Goal: Communication & Community: Share content

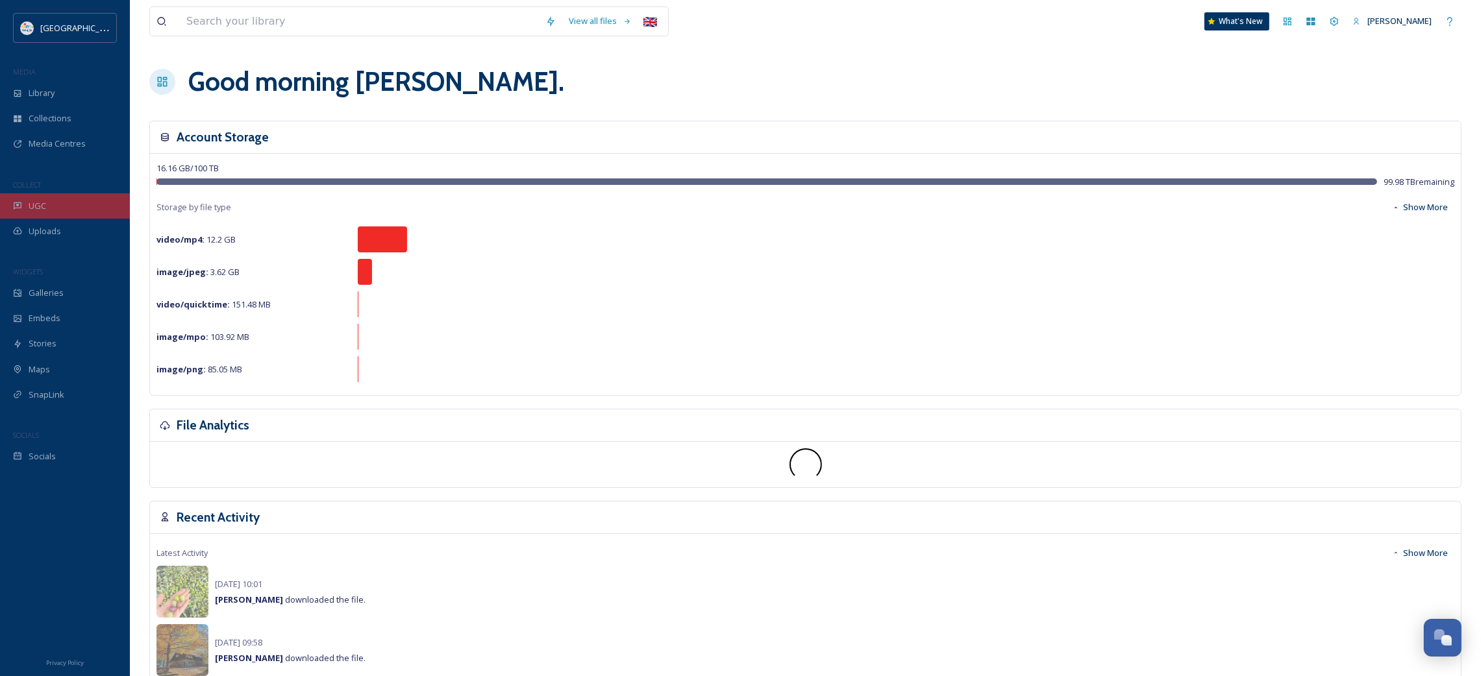
click at [59, 203] on div "UGC" at bounding box center [65, 205] width 130 height 25
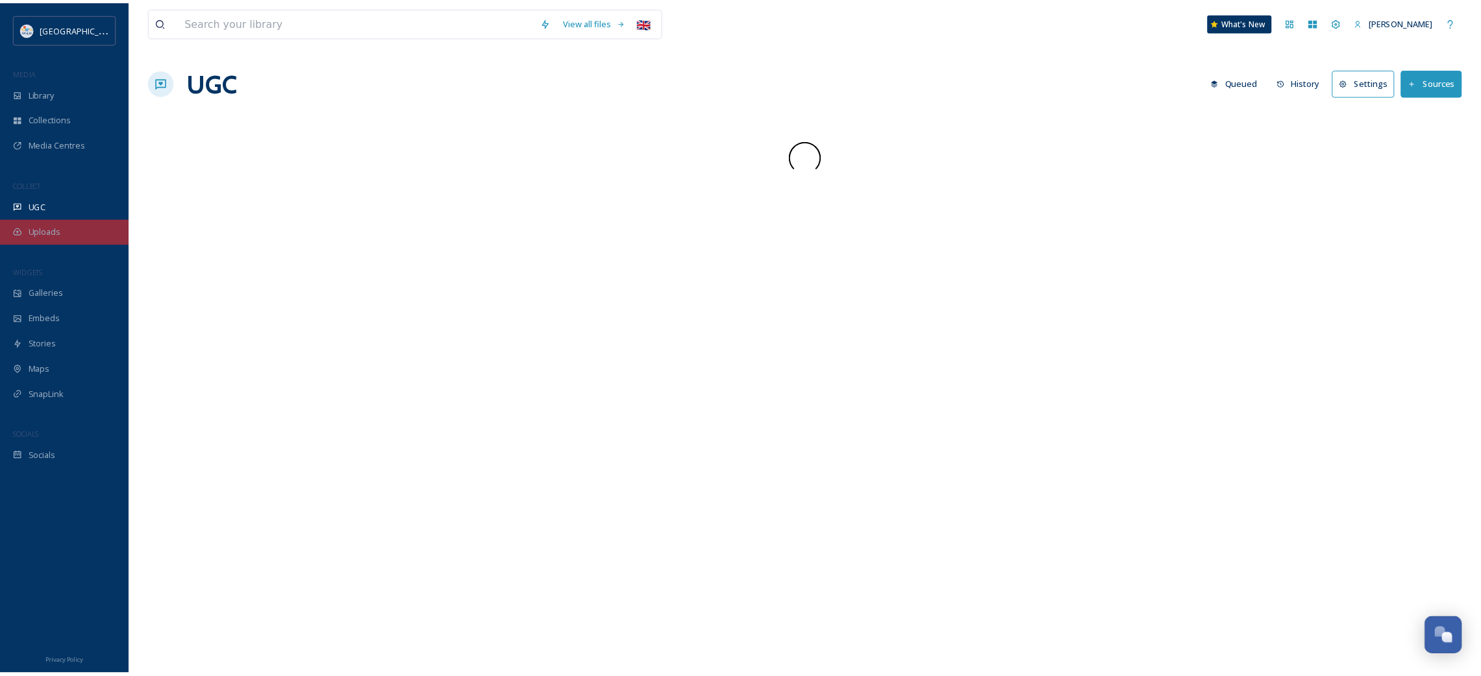
scroll to position [752, 0]
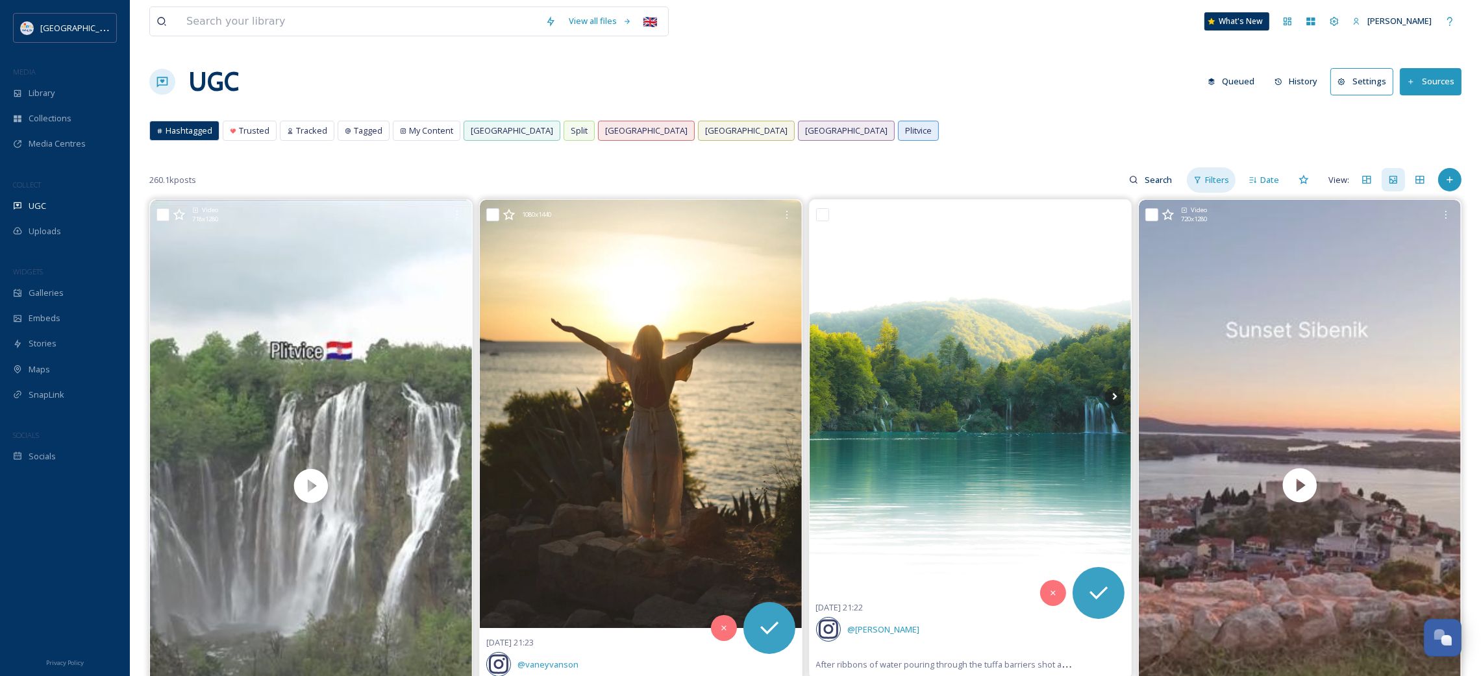
click at [1226, 178] on span "Filters" at bounding box center [1217, 180] width 24 height 12
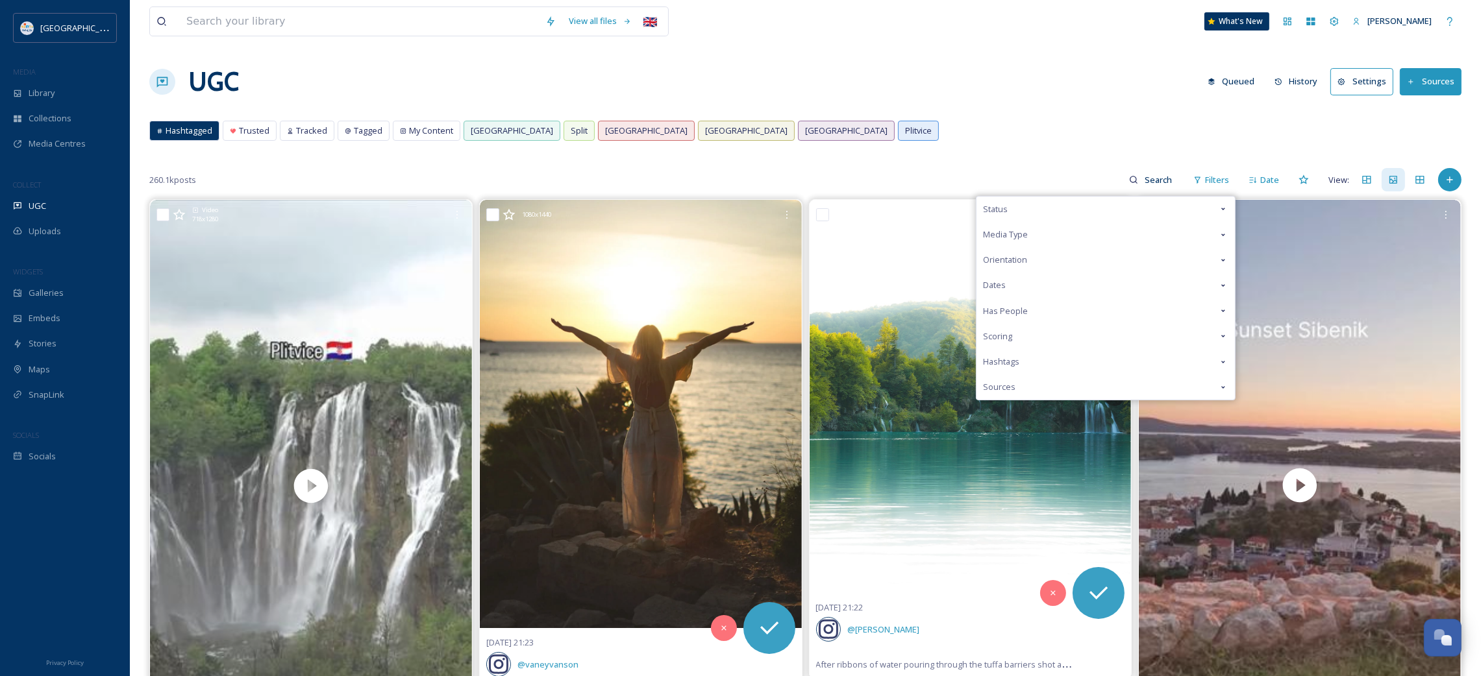
click at [1026, 240] on span "Media Type" at bounding box center [1005, 235] width 45 height 12
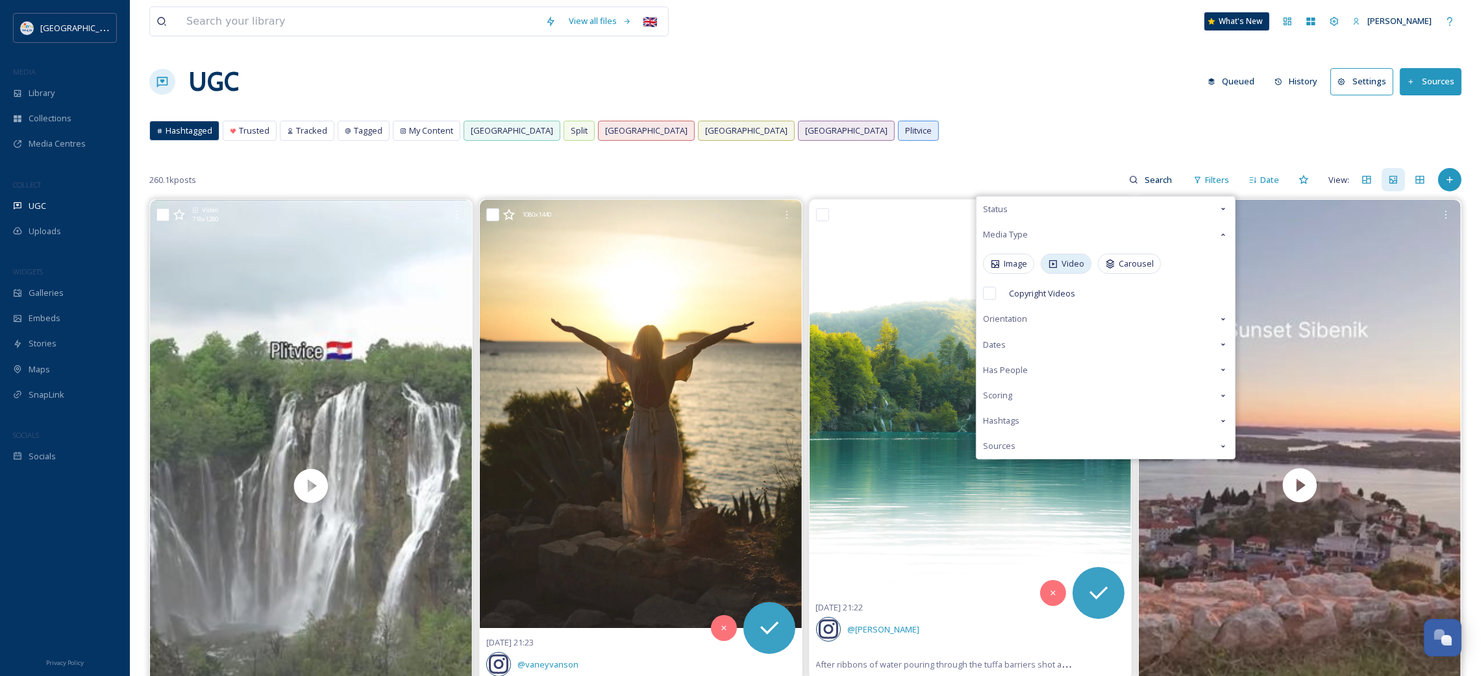
click at [1074, 261] on span "Video" at bounding box center [1072, 264] width 23 height 12
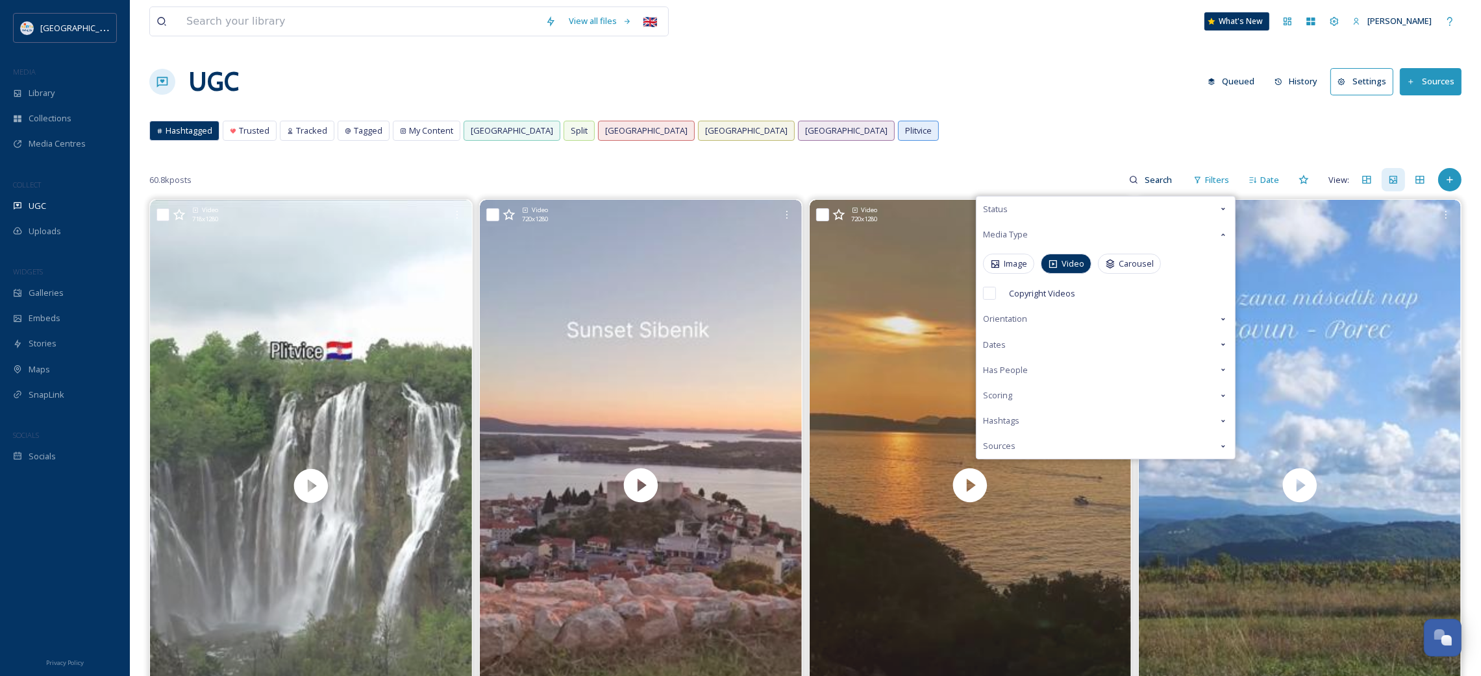
click at [871, 84] on div "UGC Queued History Settings Sources" at bounding box center [805, 81] width 1312 height 39
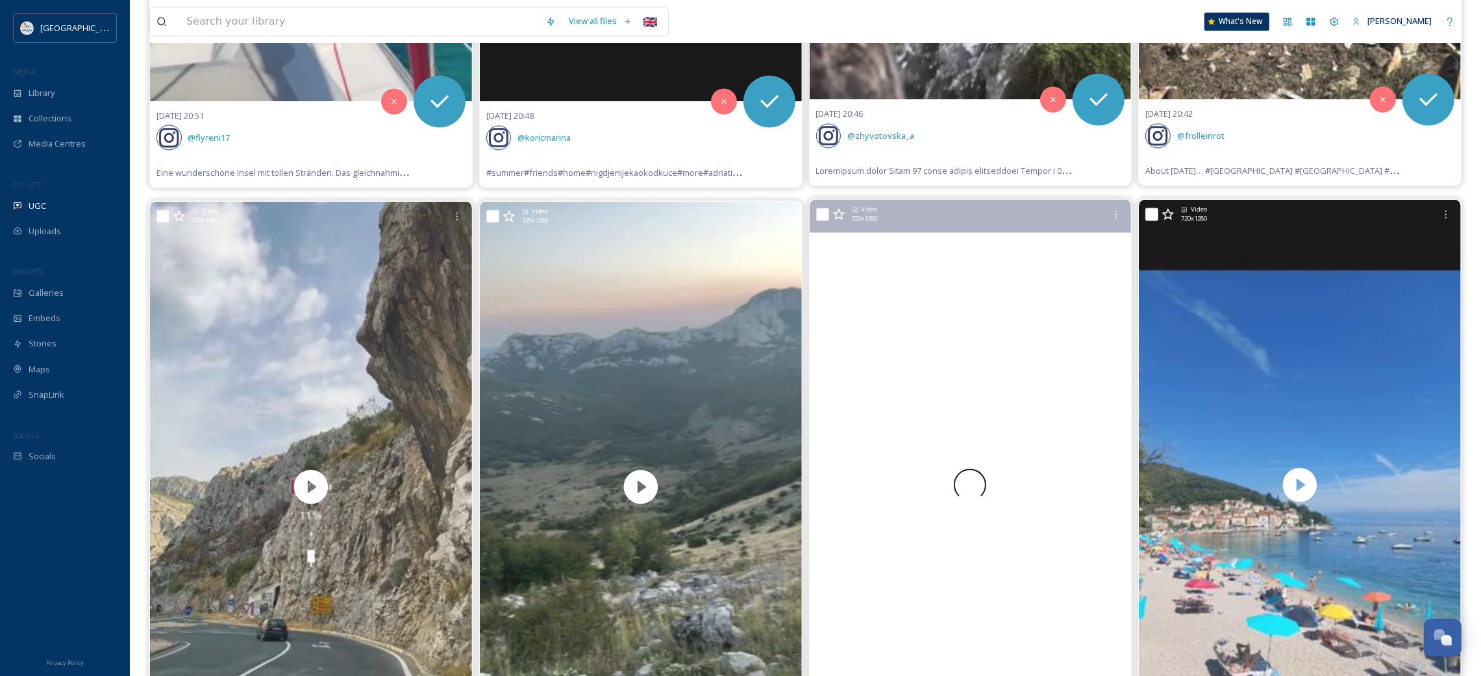
scroll to position [4284, 0]
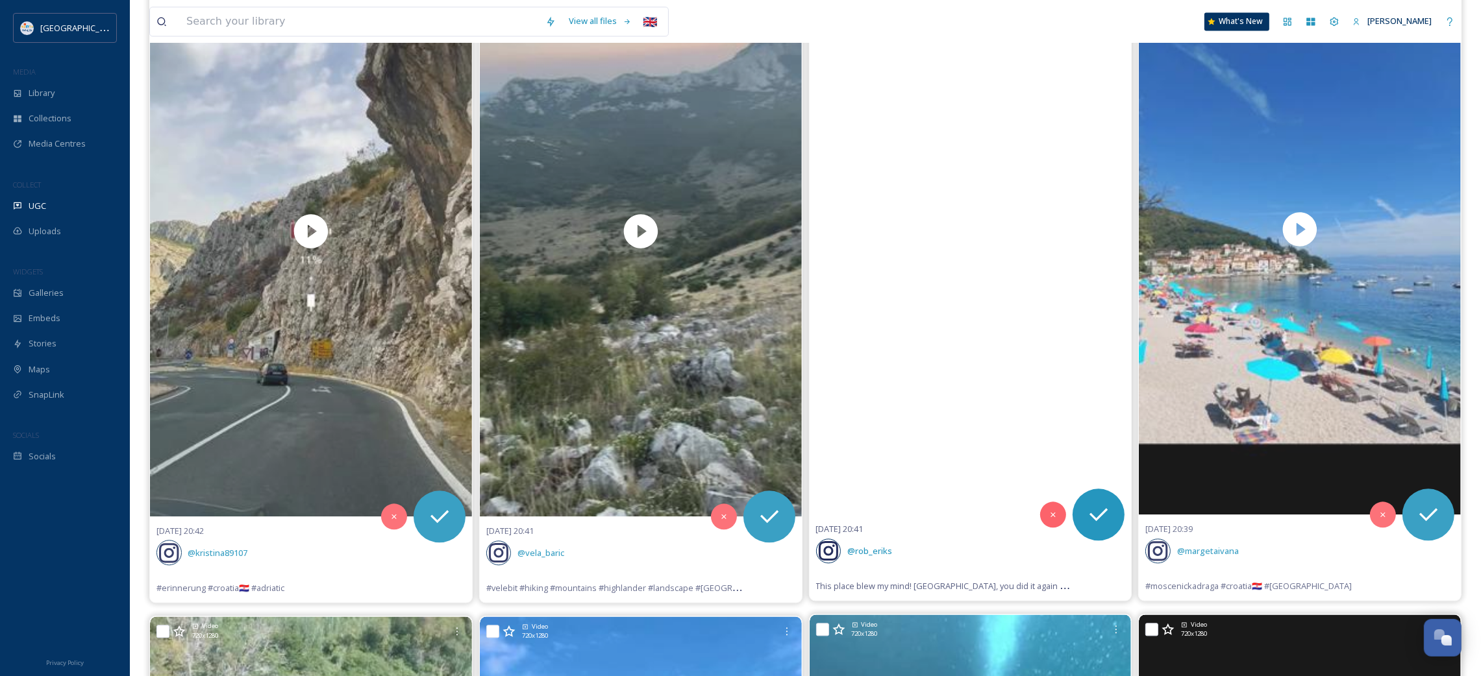
click at [928, 239] on video "This place blew my mind!\aCroatia, you did it again 🇭🇷\a\a#croatia #explore #na…" at bounding box center [971, 229] width 322 height 571
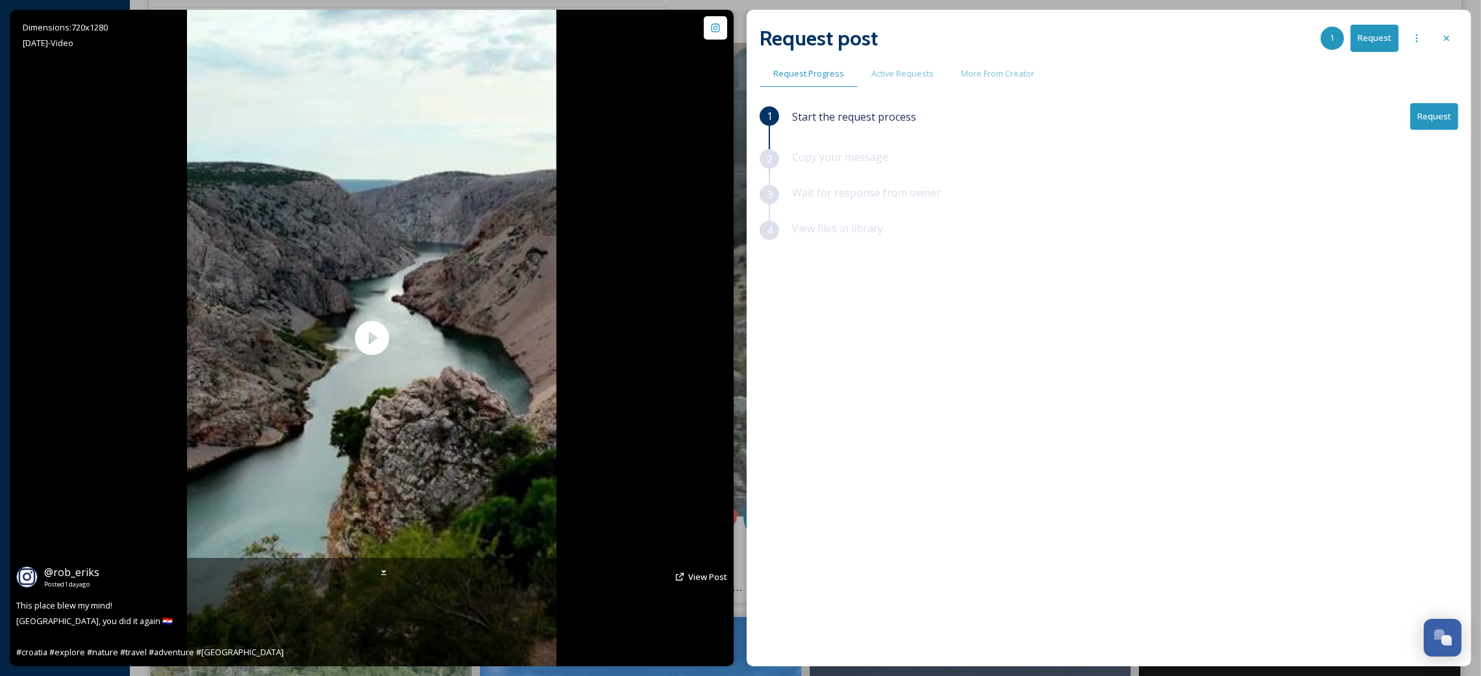
click at [689, 568] on div "@ rob_eriks Posted 1 day ago View Post" at bounding box center [371, 577] width 711 height 25
click at [691, 571] on link "View Post" at bounding box center [707, 577] width 39 height 12
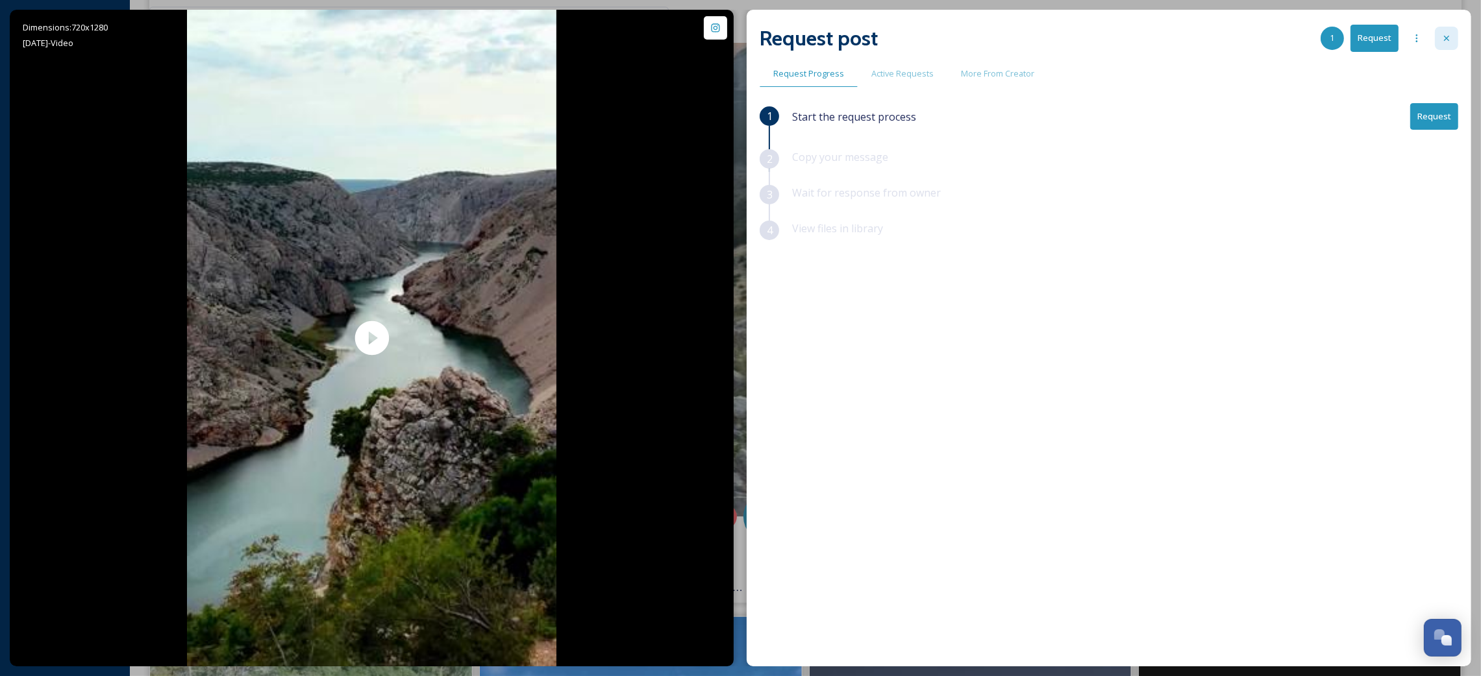
click at [1444, 40] on icon at bounding box center [1446, 38] width 5 height 5
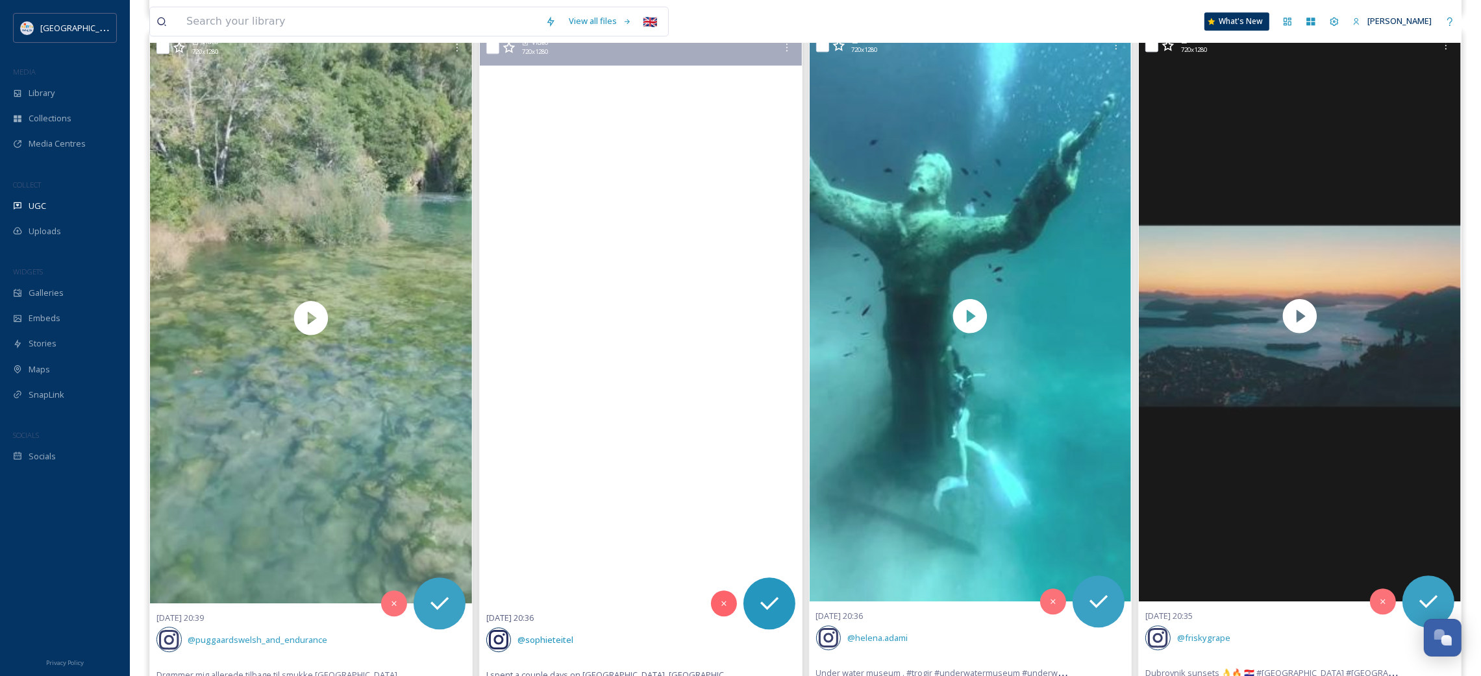
scroll to position [4966, 0]
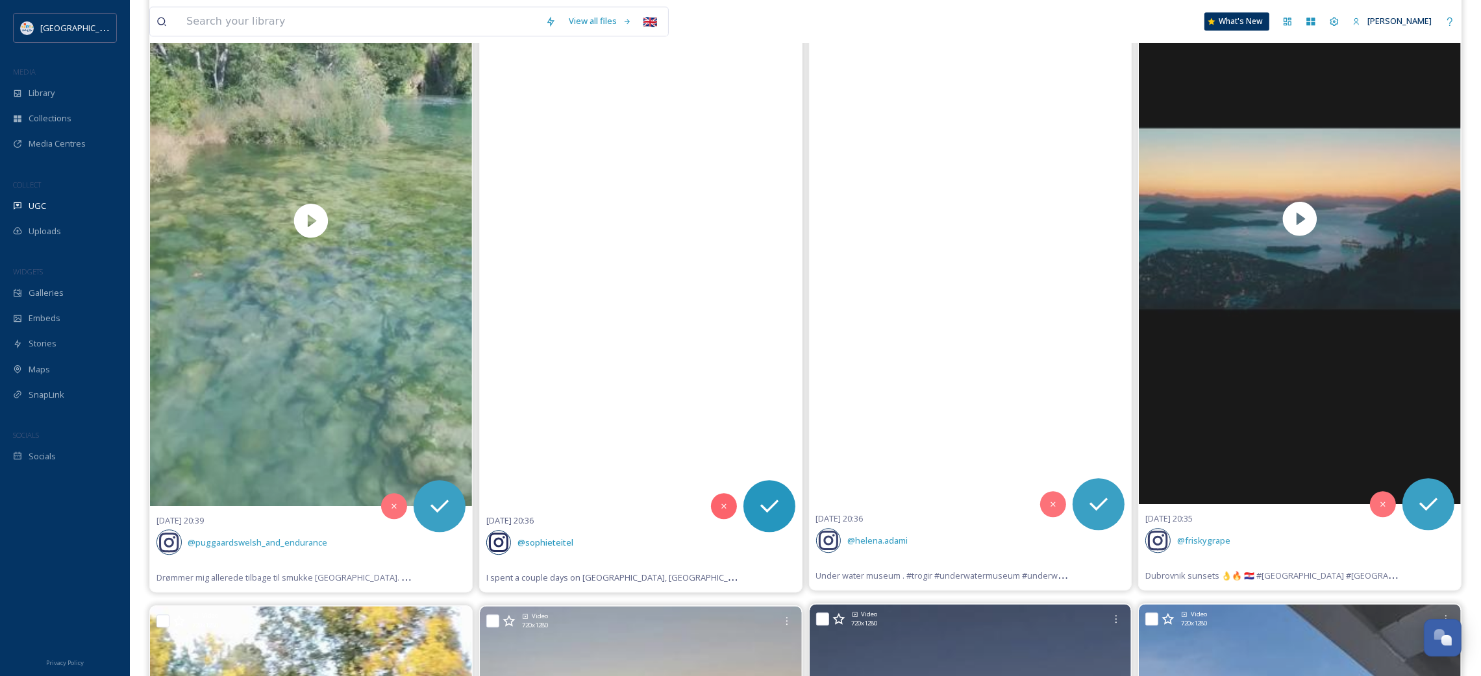
click at [660, 301] on video "I spent a couple days on Korčula, Croatia last month and I easily could have st…" at bounding box center [641, 220] width 322 height 571
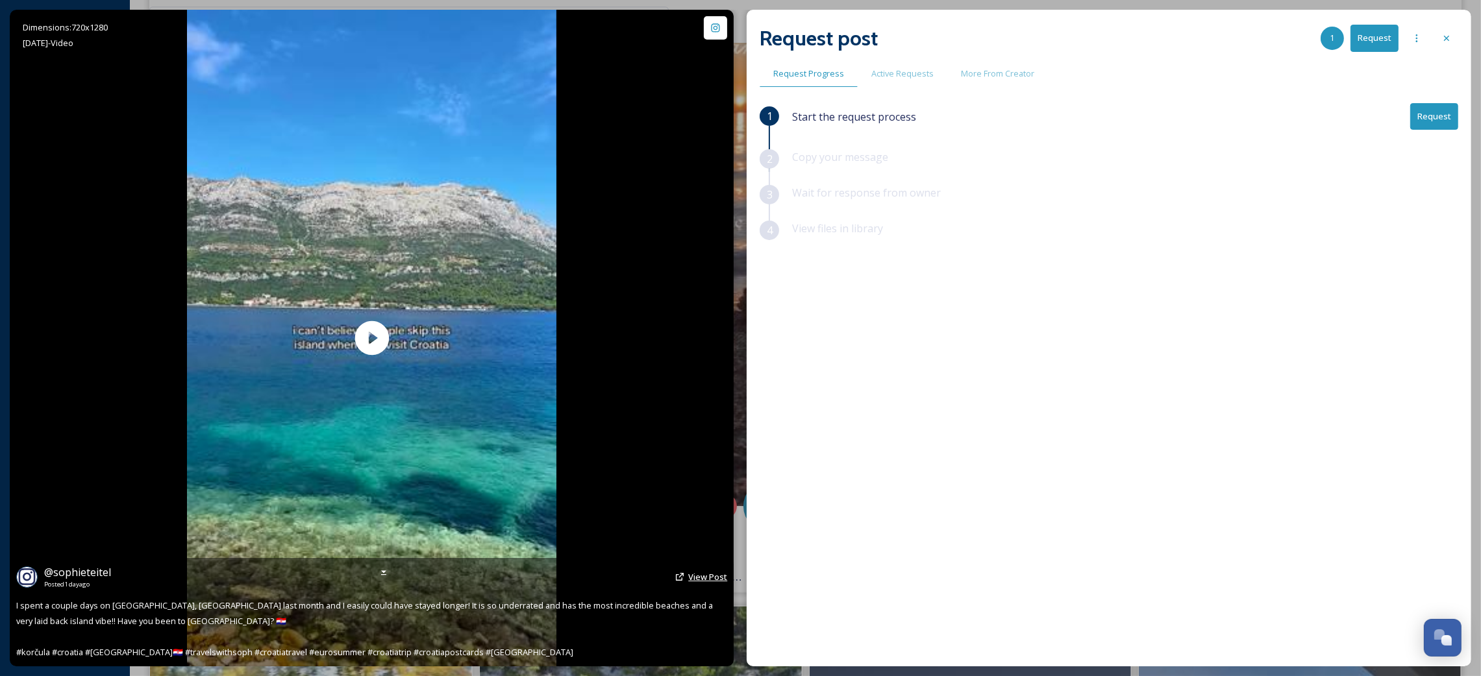
click at [711, 572] on span "View Post" at bounding box center [707, 577] width 39 height 12
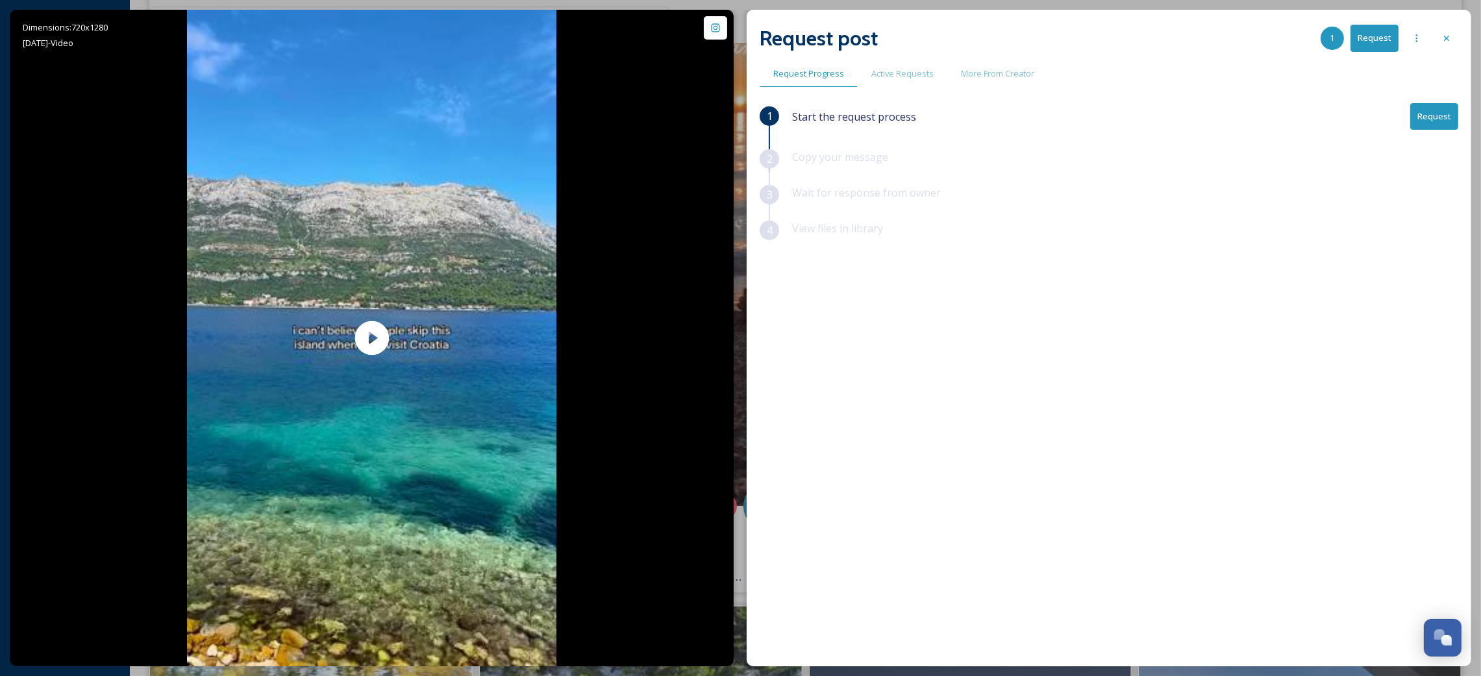
click at [1422, 122] on button "Request" at bounding box center [1434, 116] width 48 height 27
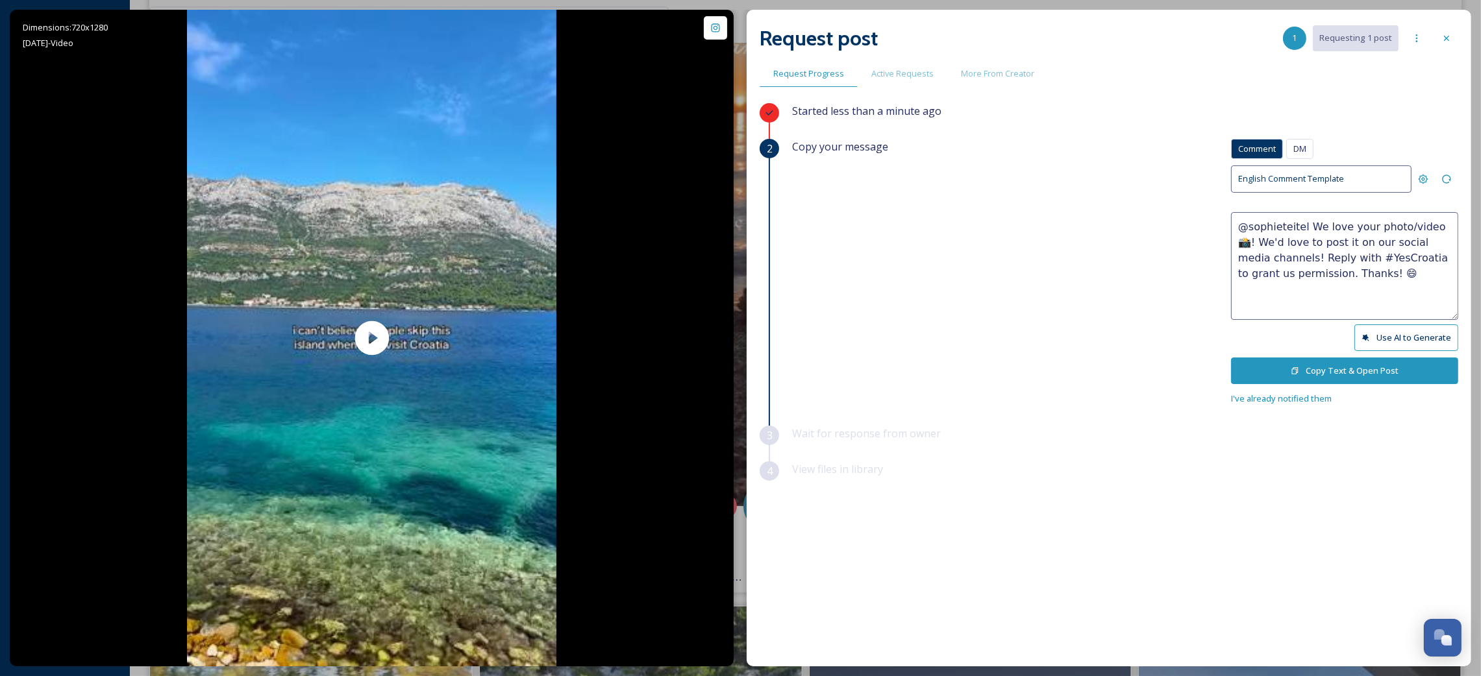
drag, startPoint x: 1399, startPoint y: 228, endPoint x: 1365, endPoint y: 229, distance: 33.8
click at [1365, 229] on textarea "@sophieteitel We love your photo/video 📸! We'd love to post it on our social me…" at bounding box center [1344, 266] width 227 height 108
type textarea "@sophieteitel We love your video 📸! We'd love to post it on our social media ch…"
click at [1330, 373] on button "Copy Text & Open Post" at bounding box center [1344, 371] width 227 height 27
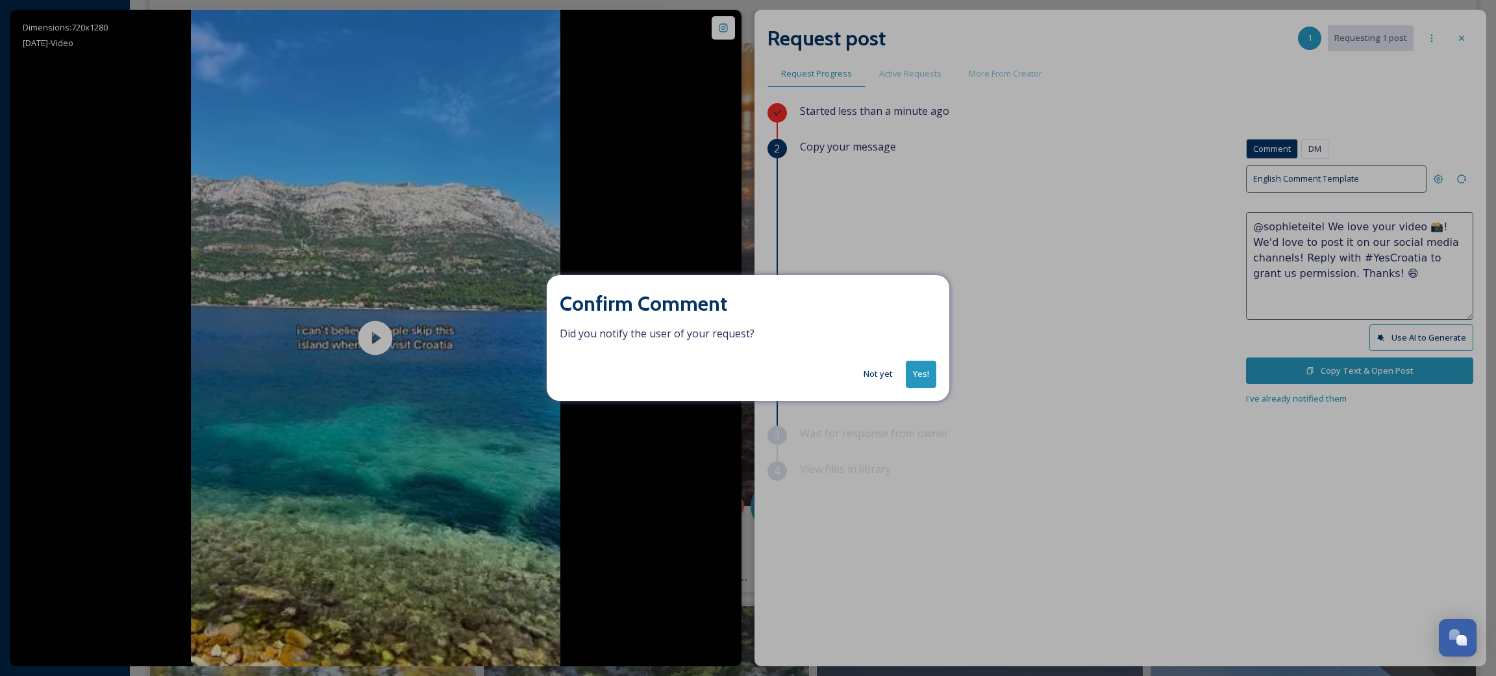
click at [936, 379] on div "Confirm Comment Did you notify the user of your request? Not yet Yes!" at bounding box center [748, 337] width 402 height 125
click at [934, 377] on button "Yes!" at bounding box center [921, 374] width 31 height 27
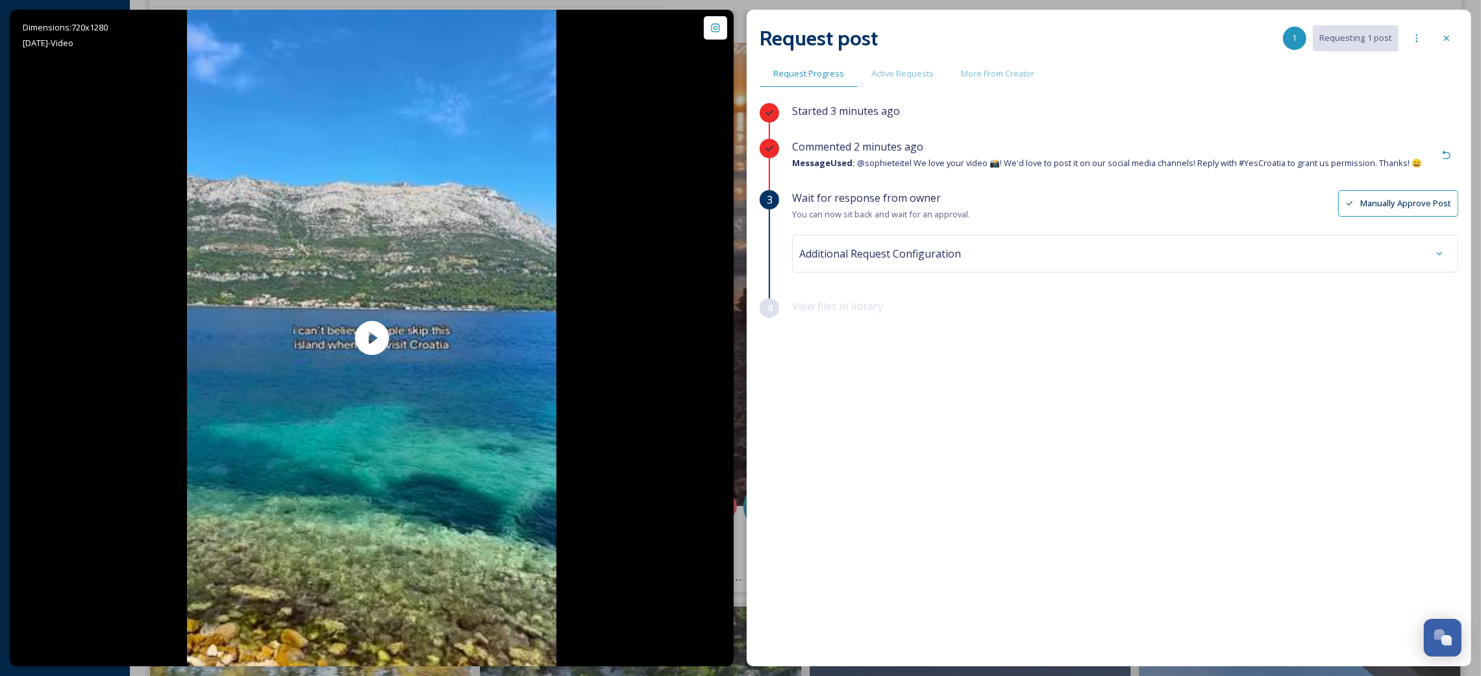
click at [1443, 53] on div "Request post 1 Requesting 1 post" at bounding box center [1109, 38] width 699 height 31
click at [1441, 37] on icon at bounding box center [1446, 38] width 10 height 10
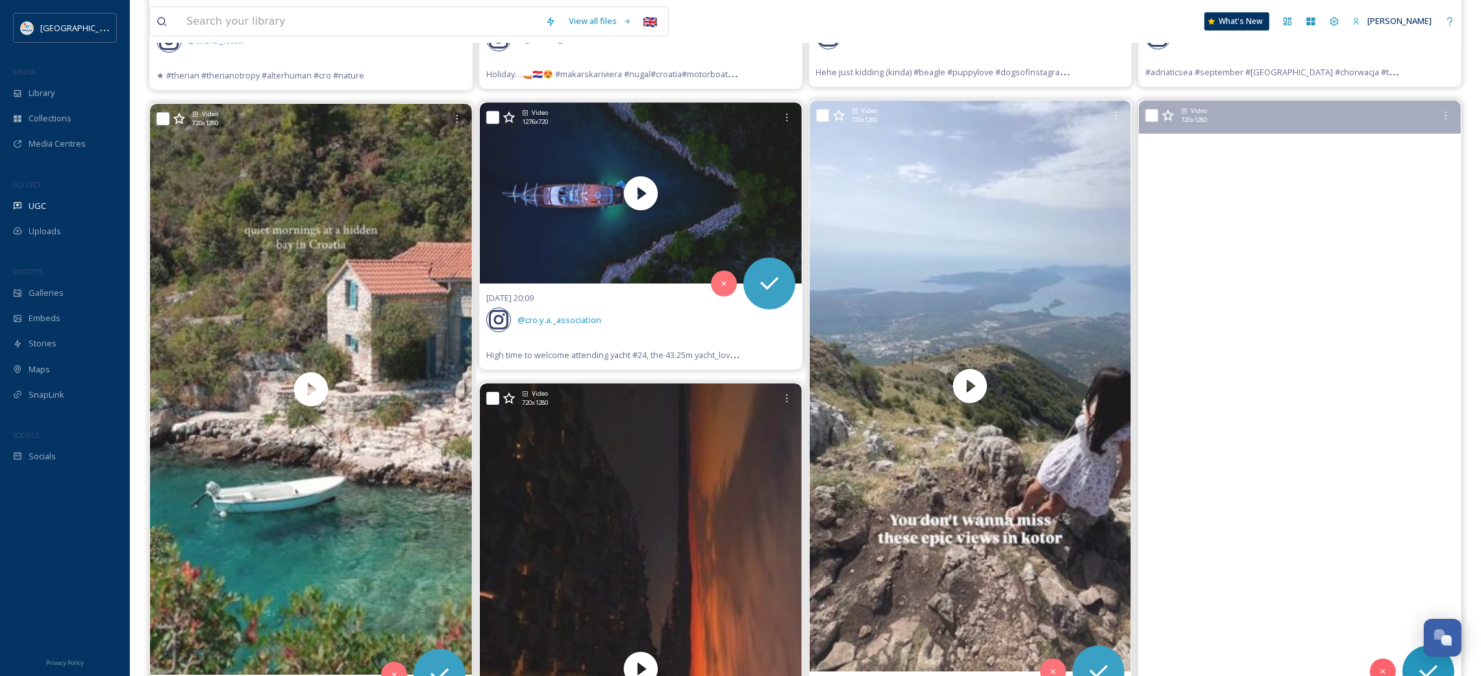
scroll to position [6913, 0]
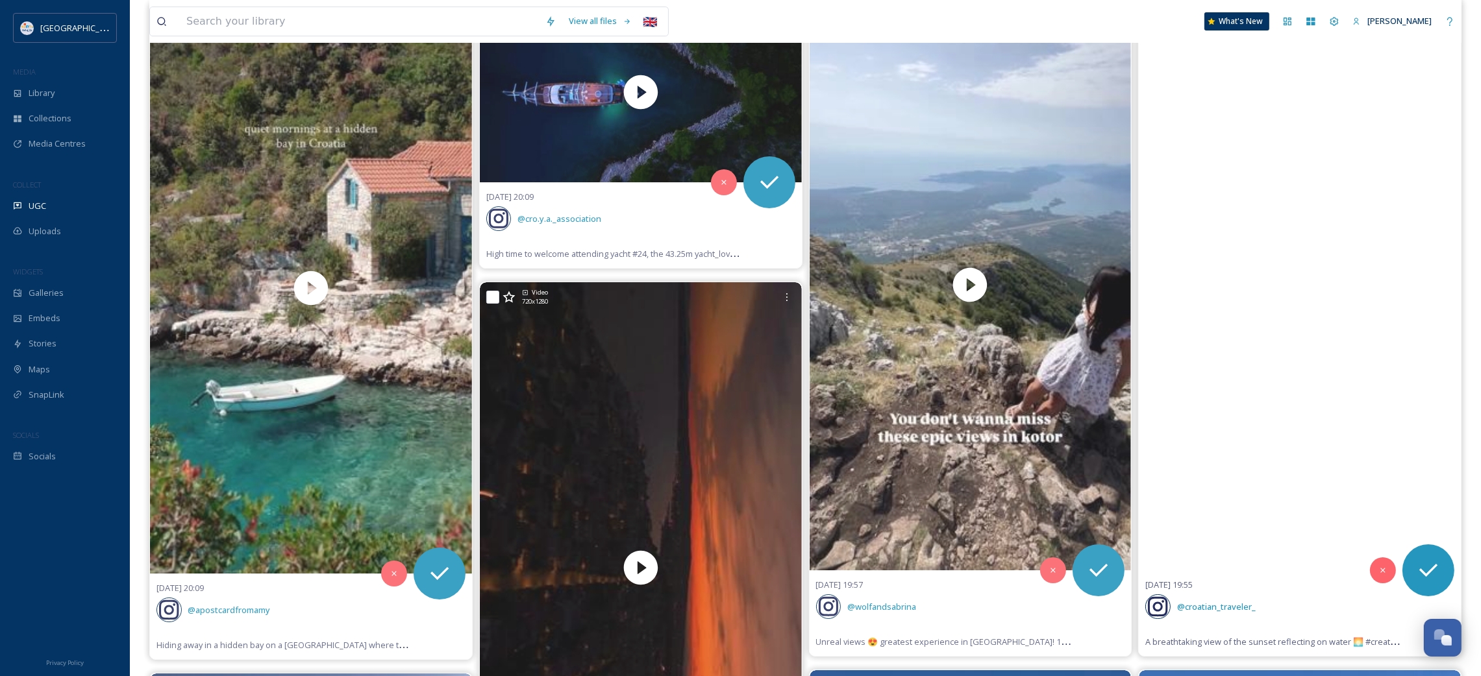
click at [1203, 373] on video "A breathtaking view of the sunset reflecting on water 🌅\a\a#creatorsearchinsigh…" at bounding box center [1300, 284] width 322 height 571
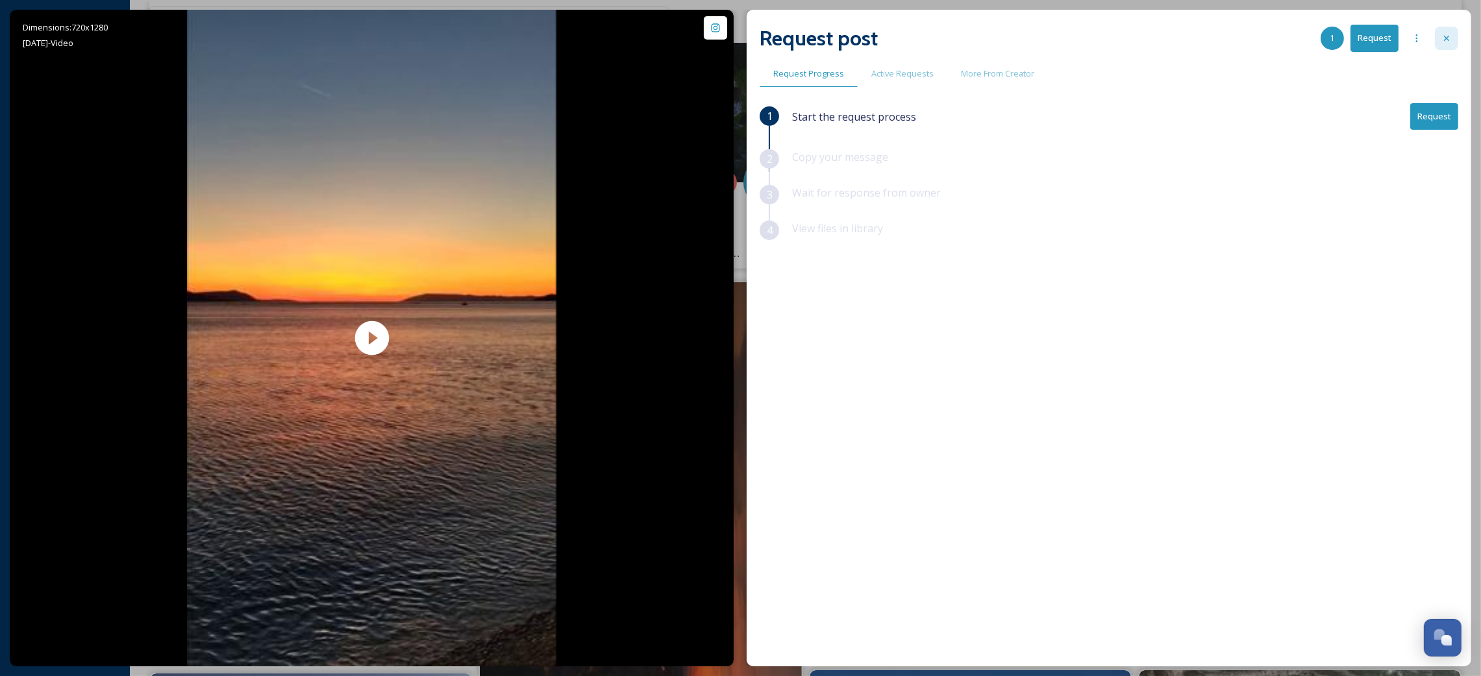
click at [1446, 36] on icon at bounding box center [1446, 38] width 10 height 10
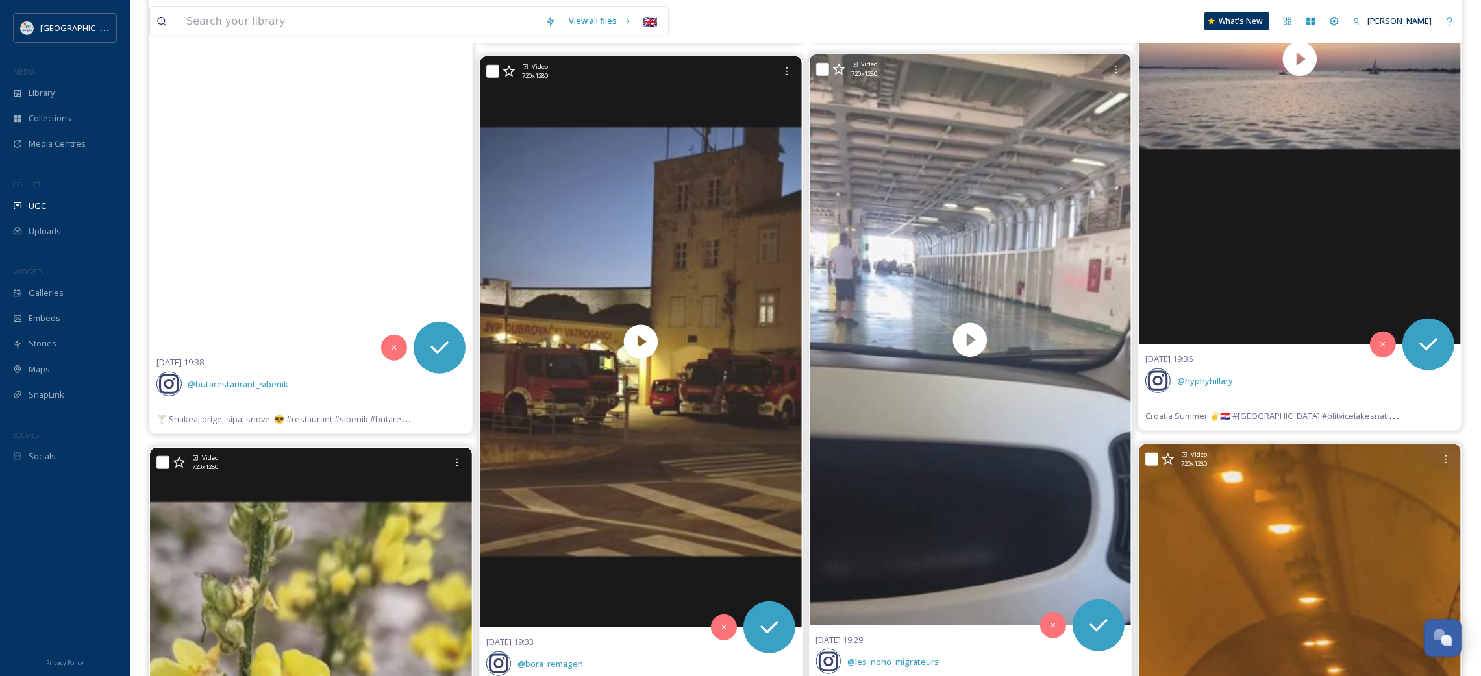
scroll to position [9640, 0]
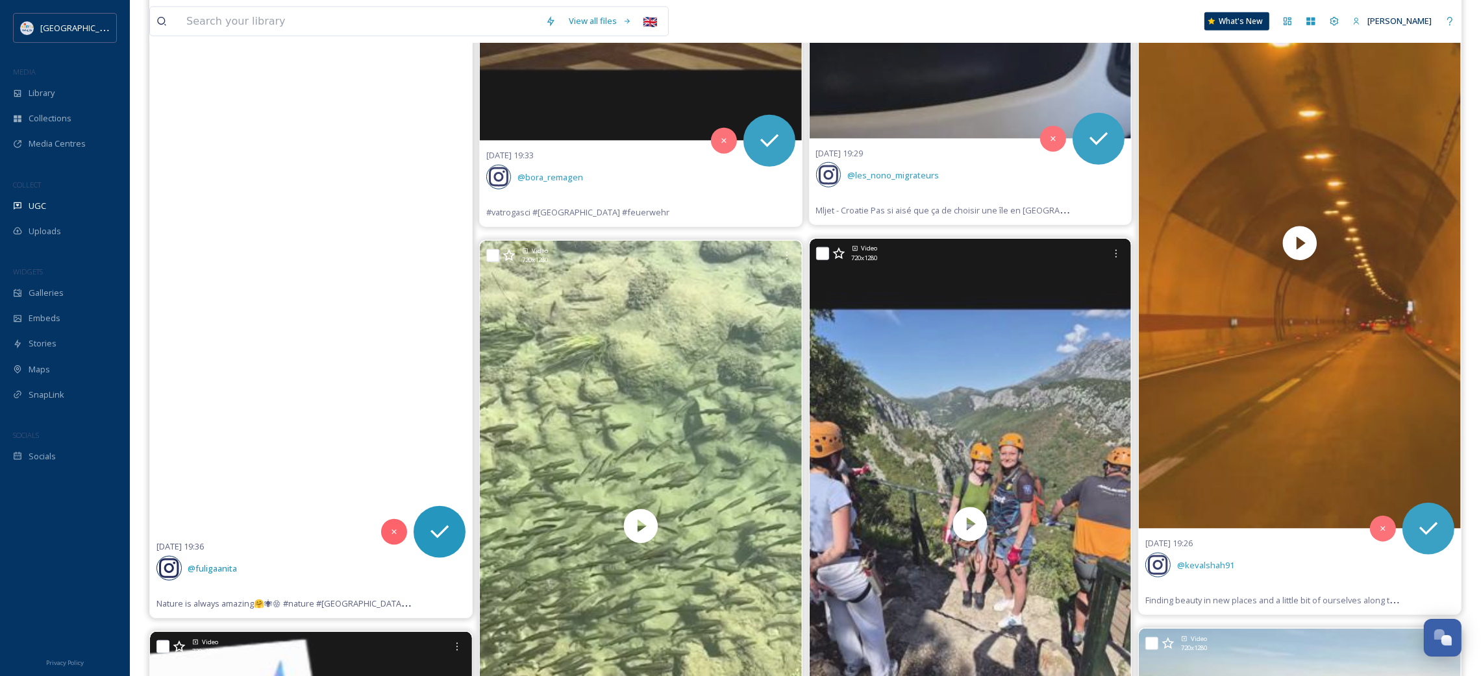
click at [295, 300] on video "Nature is always amazing🤗🕷🏵\a#nature #croatia #fužine #spider #flowers #hrvatsk…" at bounding box center [311, 246] width 322 height 571
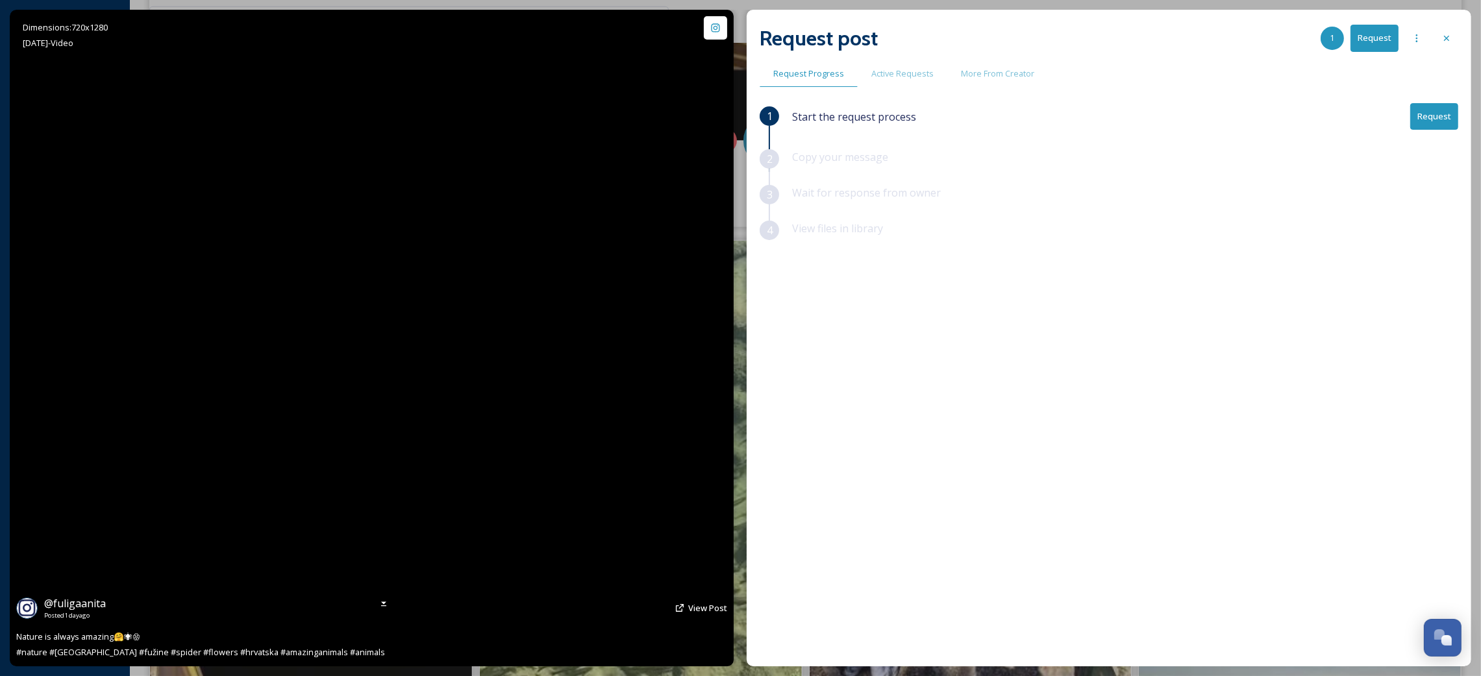
scroll to position [8969, 0]
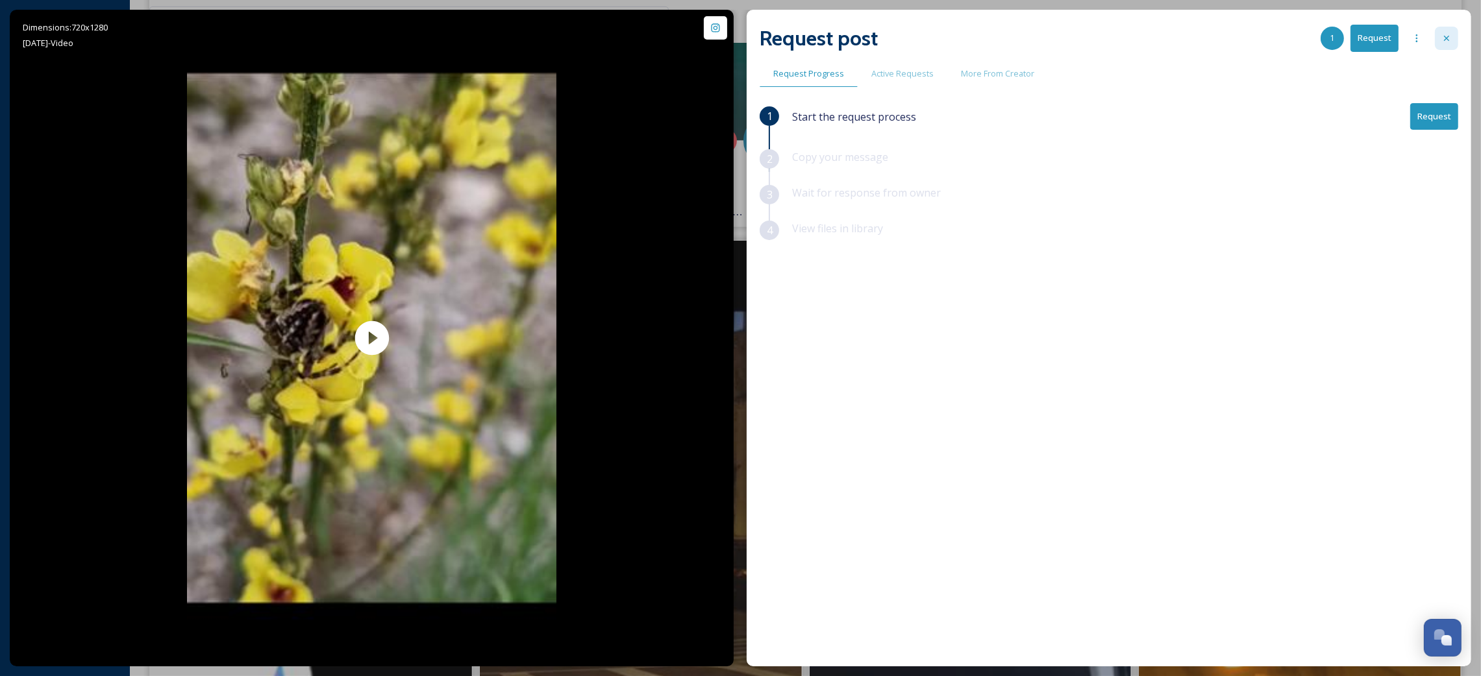
click at [1457, 40] on div at bounding box center [1446, 38] width 23 height 23
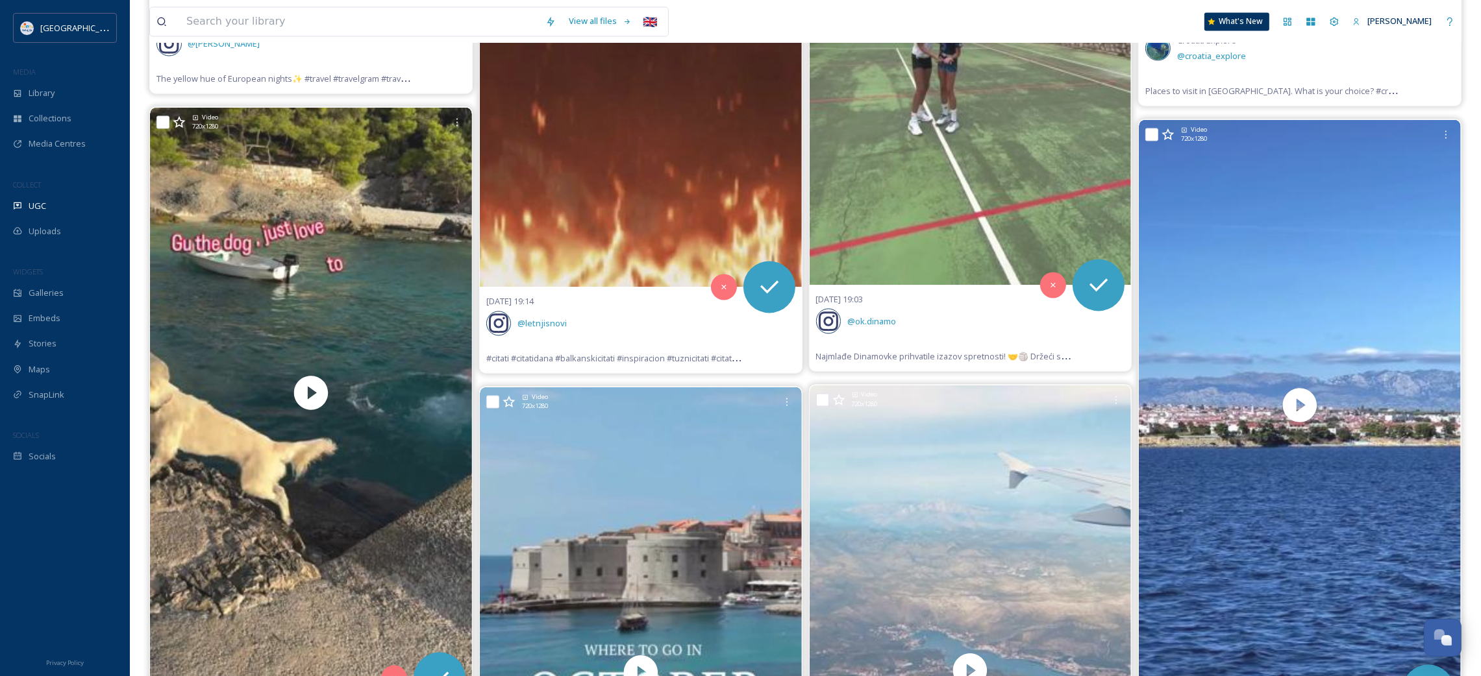
scroll to position [11783, 0]
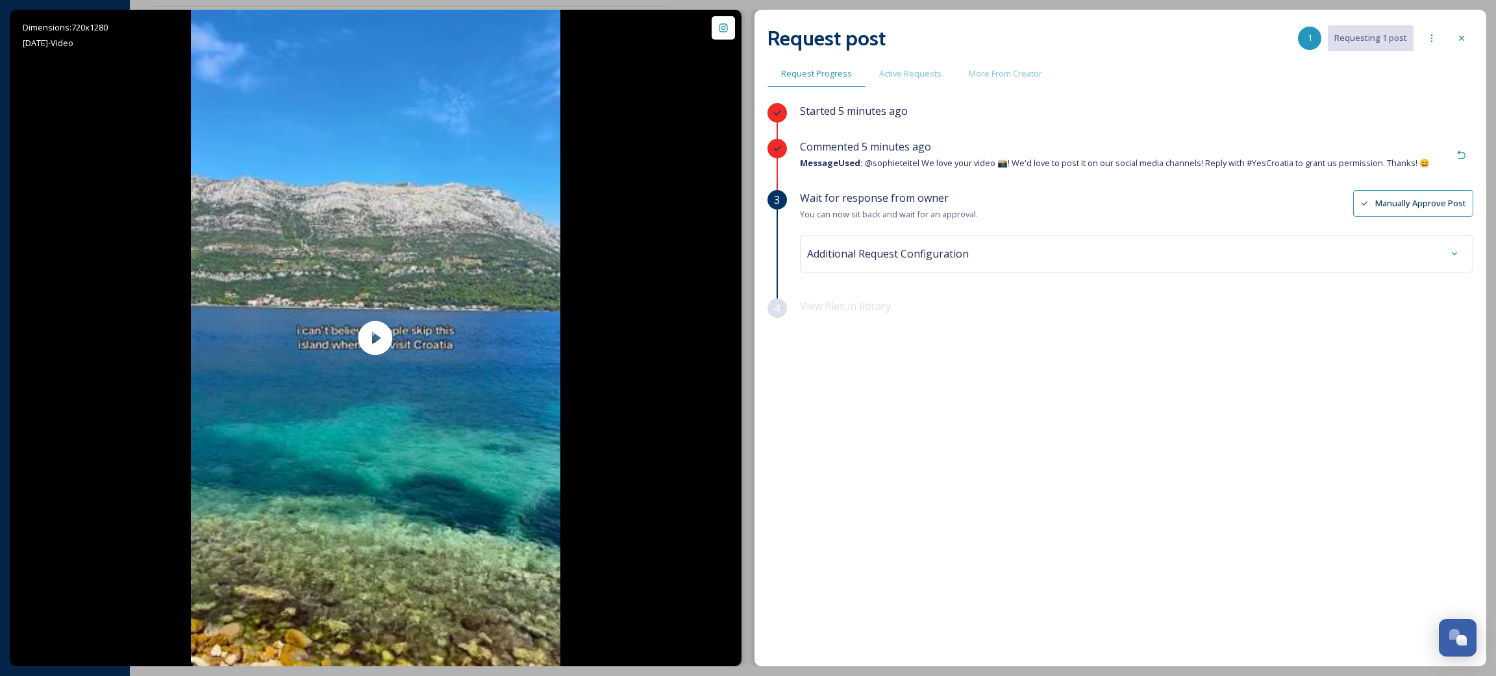
scroll to position [752, 0]
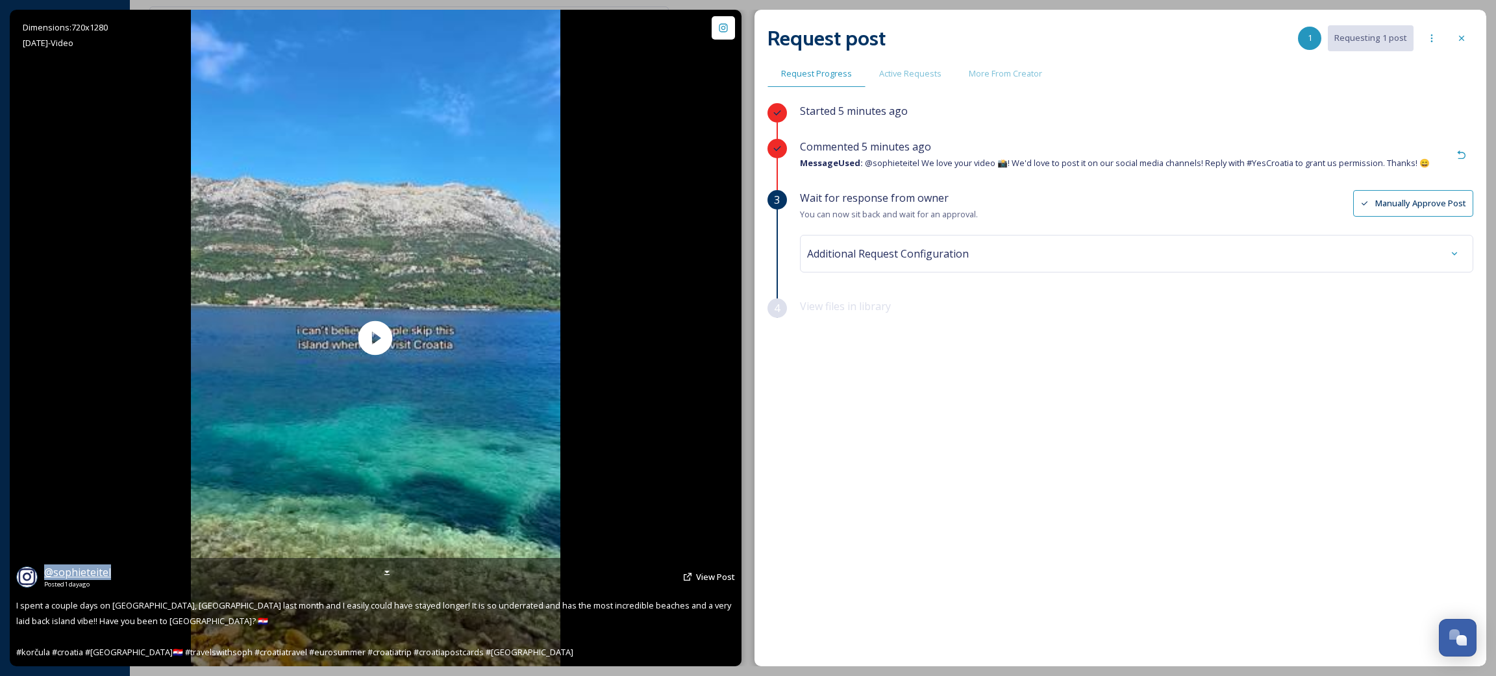
drag, startPoint x: 116, startPoint y: 571, endPoint x: 43, endPoint y: 573, distance: 72.7
click at [43, 573] on div "@ sophieteitel Posted [DATE] View Post" at bounding box center [375, 577] width 719 height 25
copy span "@ sophieteitel"
